Goal: Communication & Community: Connect with others

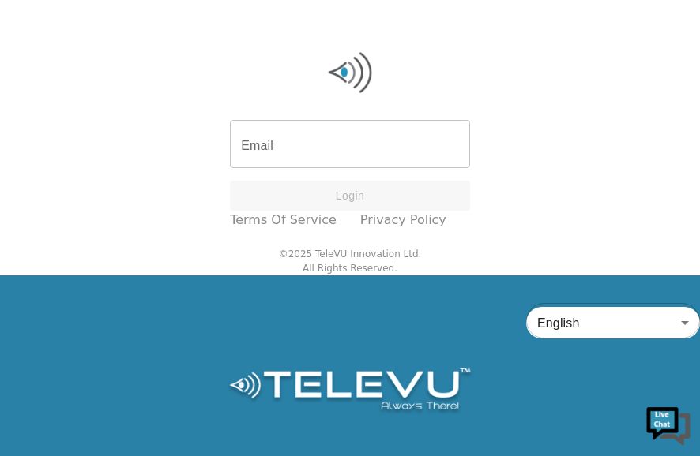
scroll to position [12, 0]
click at [307, 168] on input "Email" at bounding box center [350, 146] width 240 height 44
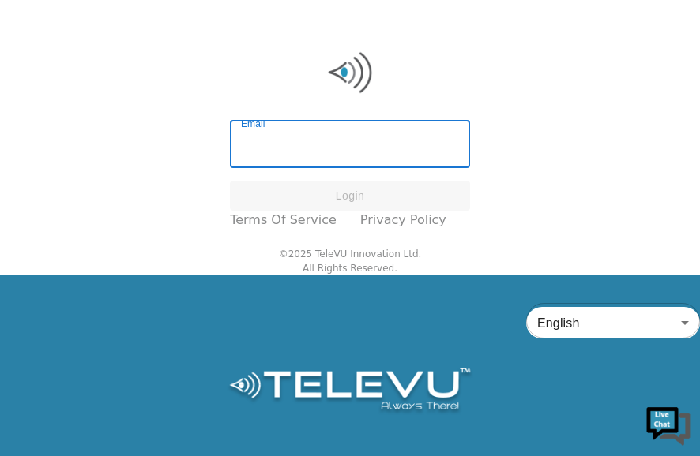
scroll to position [0, 0]
type input "[EMAIL_ADDRESS][DOMAIN_NAME]"
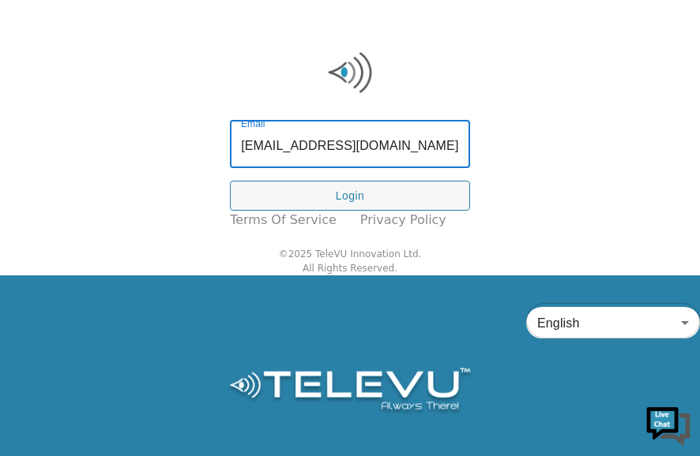
click at [415, 212] on button "Login" at bounding box center [350, 196] width 240 height 31
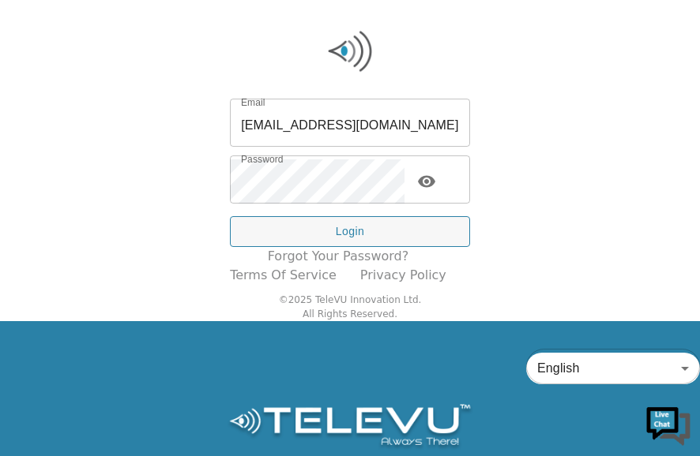
click at [385, 247] on button "Login" at bounding box center [350, 231] width 240 height 31
